Goal: Transaction & Acquisition: Obtain resource

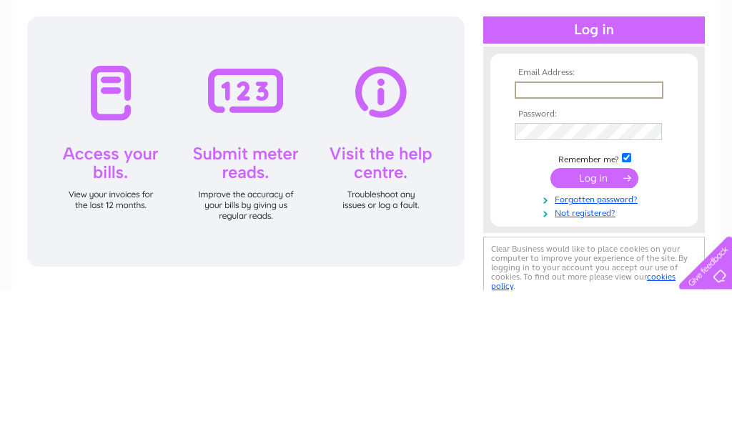
scroll to position [144, 0]
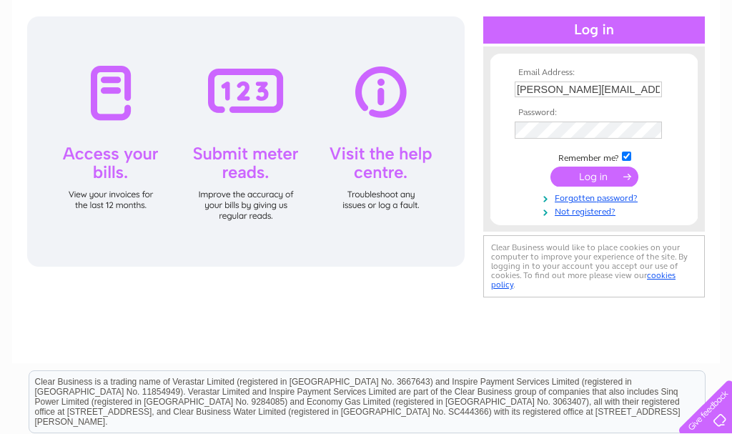
type input "Tim.moncaster@btinternet.com"
click at [594, 180] on input "submit" at bounding box center [594, 177] width 88 height 20
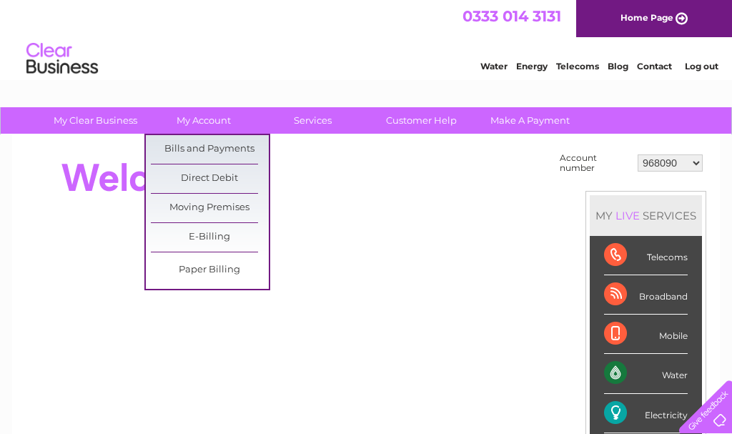
click at [242, 154] on link "Bills and Payments" at bounding box center [210, 149] width 118 height 29
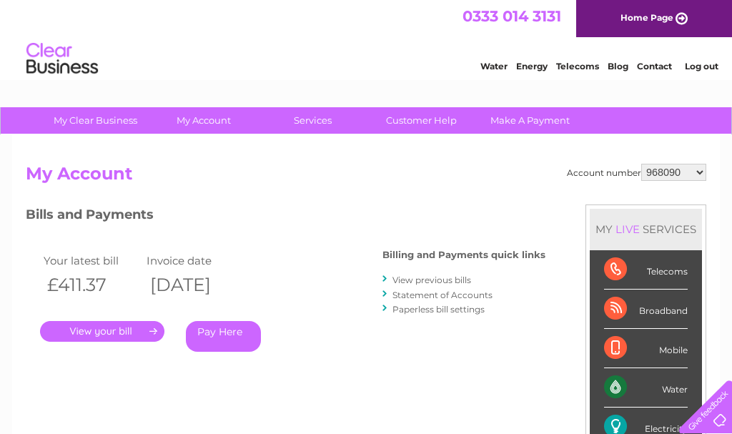
scroll to position [5, 0]
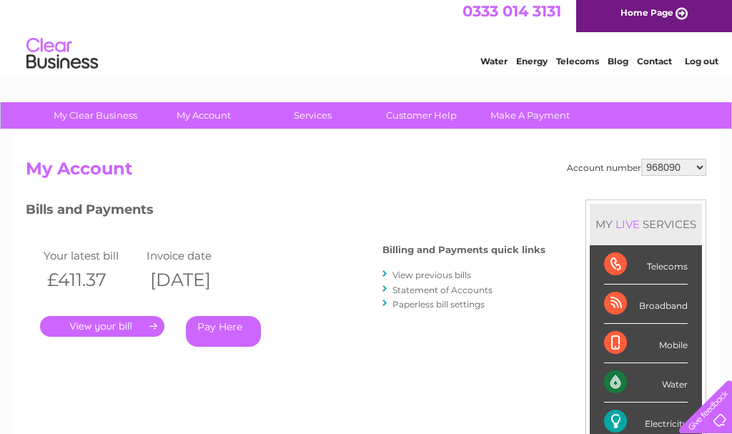
click at [132, 320] on link "." at bounding box center [102, 326] width 124 height 21
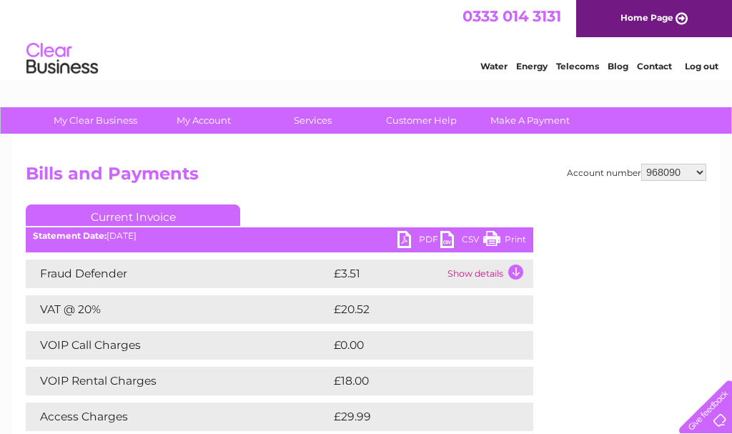
click at [425, 240] on link "PDF" at bounding box center [418, 241] width 43 height 21
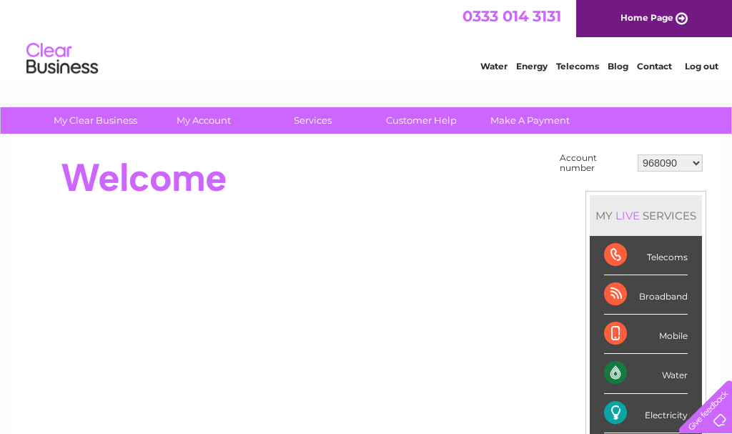
click at [688, 164] on select "968090 30300933" at bounding box center [670, 162] width 65 height 17
select select "30300933"
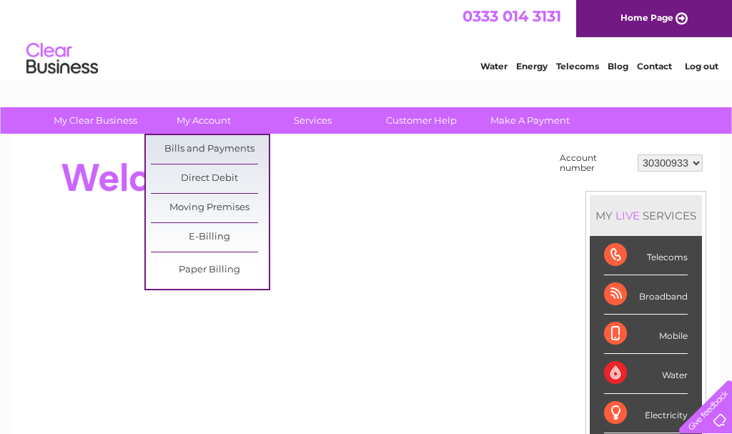
click at [241, 149] on link "Bills and Payments" at bounding box center [210, 149] width 118 height 29
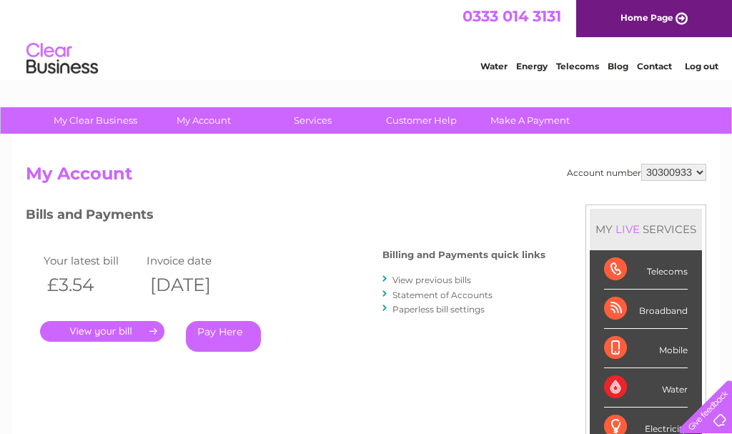
click at [425, 280] on link "View previous bills" at bounding box center [431, 279] width 79 height 11
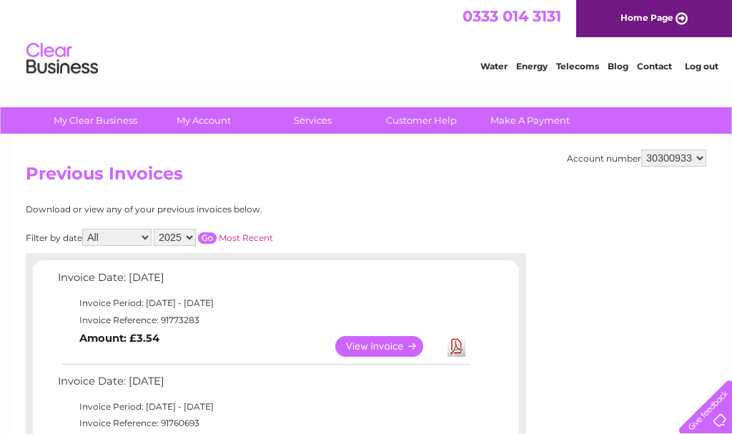
click at [404, 343] on link "View" at bounding box center [387, 346] width 105 height 21
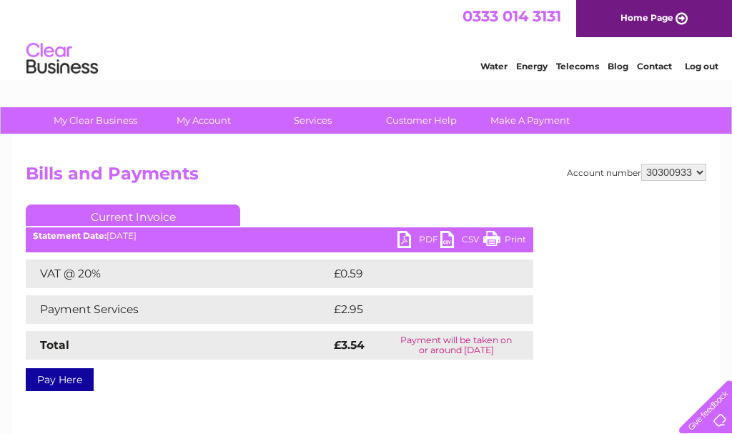
click at [422, 238] on link "PDF" at bounding box center [418, 241] width 43 height 21
